Goal: Information Seeking & Learning: Learn about a topic

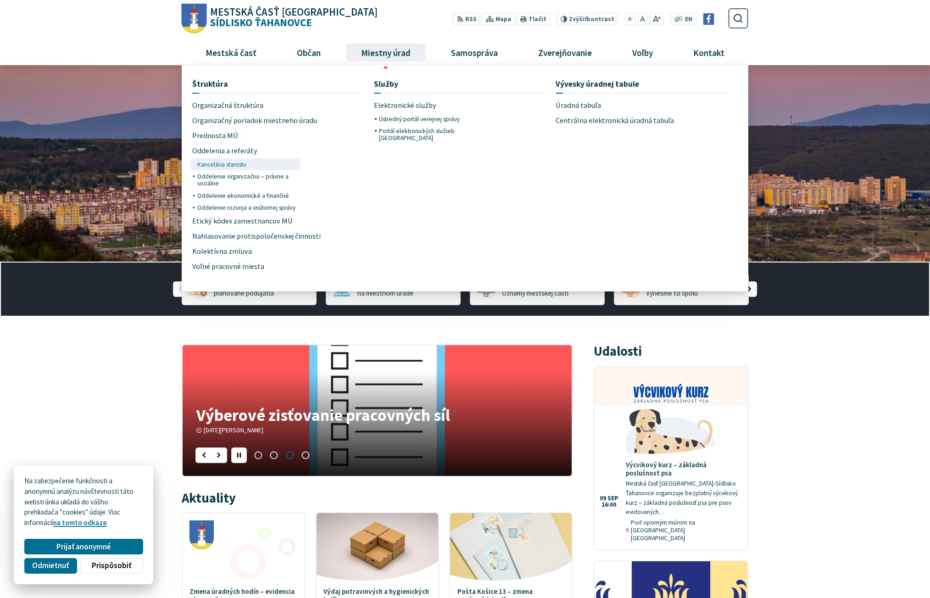
click at [229, 167] on span "Kancelária starostu" at bounding box center [221, 164] width 49 height 12
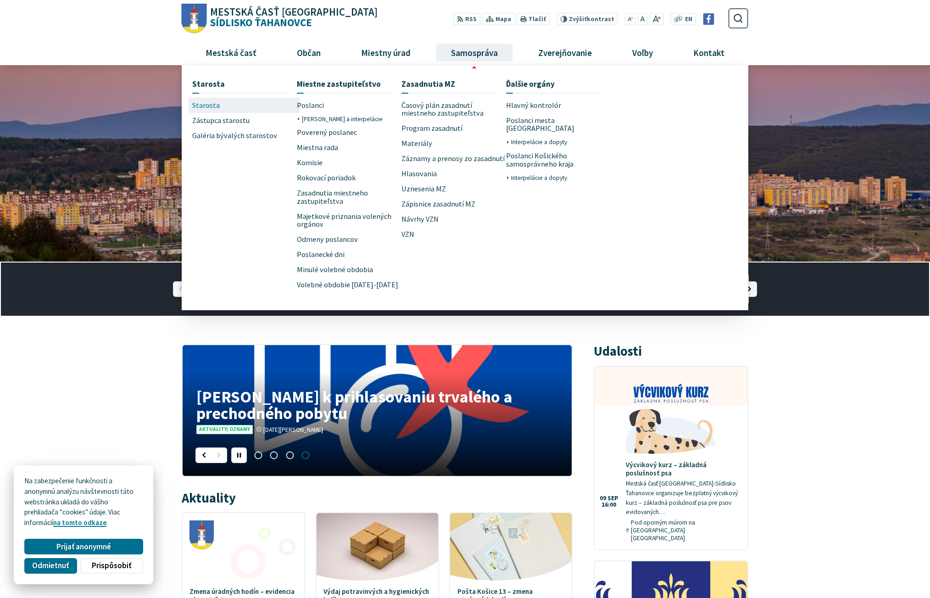
click at [209, 105] on span "Starosta" at bounding box center [206, 105] width 28 height 15
click at [249, 125] on link "Zástupca starostu" at bounding box center [244, 120] width 105 height 15
click at [259, 140] on span "Galéria bývalých starostov" at bounding box center [234, 135] width 85 height 15
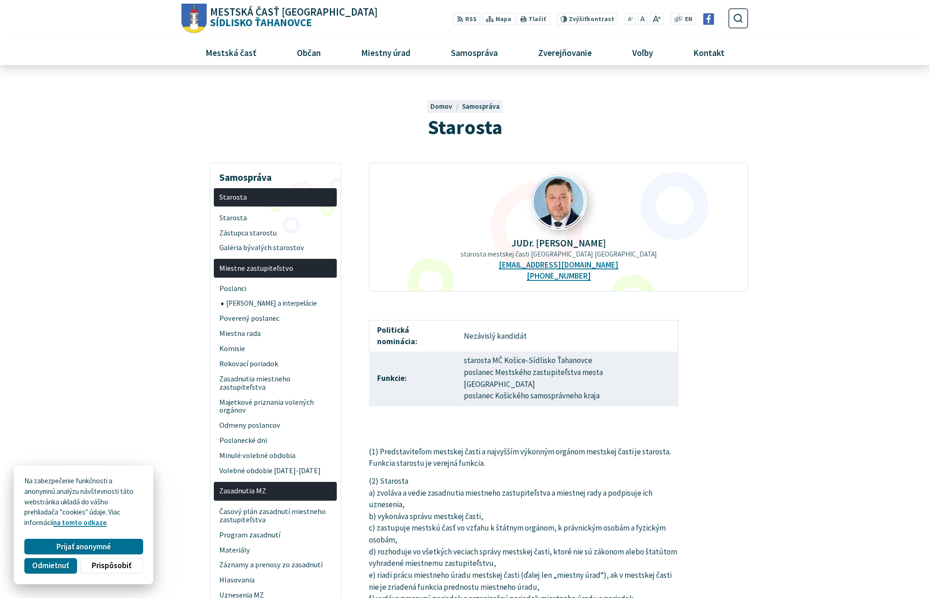
click at [560, 197] on img at bounding box center [559, 201] width 54 height 54
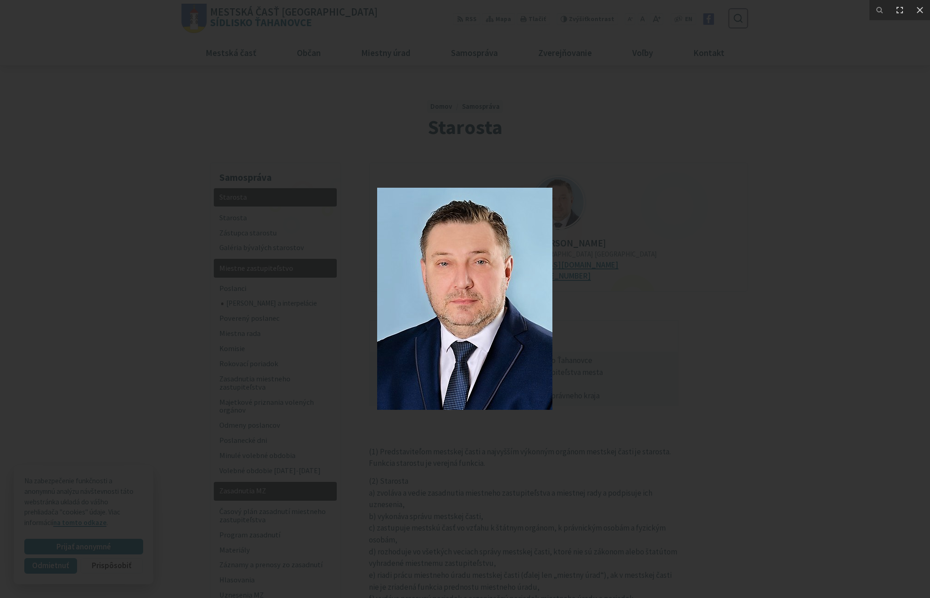
click at [689, 209] on div at bounding box center [465, 299] width 930 height 598
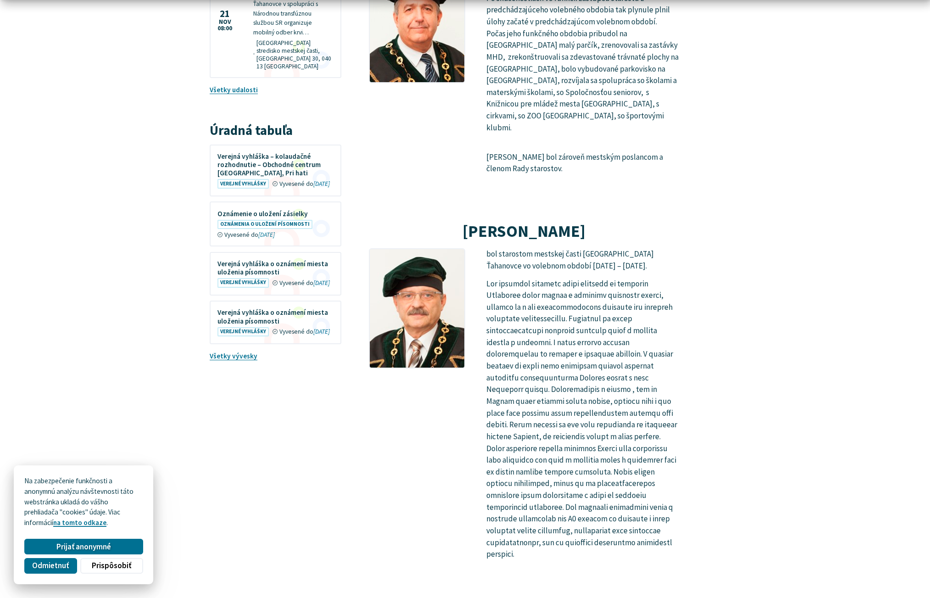
scroll to position [1535, 0]
